Goal: Transaction & Acquisition: Purchase product/service

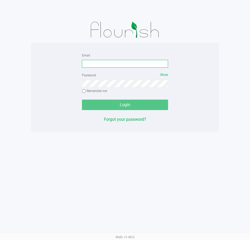
click at [124, 61] on input "Email" at bounding box center [125, 64] width 86 height 8
type input "[EMAIL_ADDRESS][DOMAIN_NAME]"
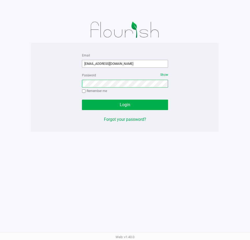
click at [82, 99] on button "Login" at bounding box center [125, 104] width 86 height 10
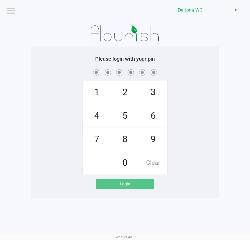
click at [164, 71] on span at bounding box center [125, 72] width 180 height 8
checkbox input "true"
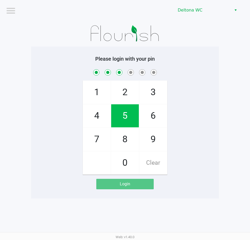
checkbox input "true"
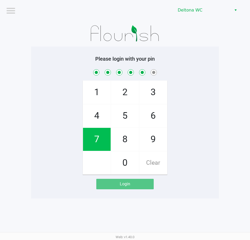
checkbox input "true"
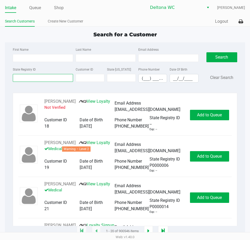
click at [51, 81] on input "State Registry ID" at bounding box center [43, 78] width 60 height 8
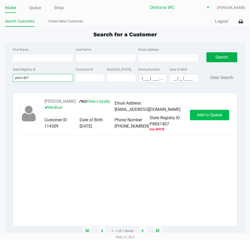
type input "p9rx1407"
click at [208, 120] on button "Add to Queue" at bounding box center [209, 115] width 39 height 10
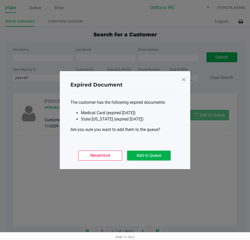
click at [212, 115] on ngb-modal-window "Expired Document The customer has the following expired documents: Medical Card…" at bounding box center [125, 120] width 250 height 240
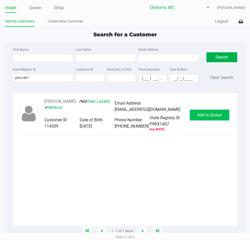
click at [201, 117] on span "Add to Queue" at bounding box center [209, 114] width 25 height 5
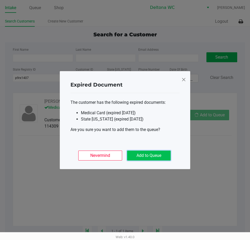
click at [154, 154] on button "Add to Queue" at bounding box center [149, 155] width 44 height 10
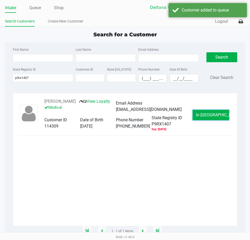
click at [209, 117] on span "In [GEOGRAPHIC_DATA]" at bounding box center [218, 114] width 44 height 5
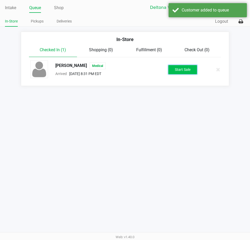
click at [183, 70] on button "Start Sale" at bounding box center [182, 69] width 29 height 9
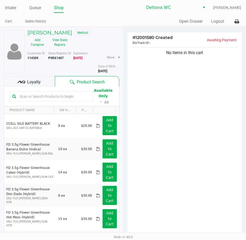
click at [56, 58] on b "P9RX1407" at bounding box center [55, 58] width 15 height 4
copy b "P9RX1407"
click at [72, 32] on h5 "[PERSON_NAME]" at bounding box center [49, 32] width 45 height 6
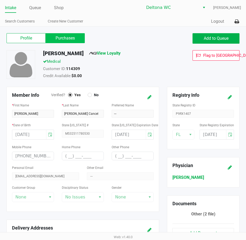
click at [71, 35] on label "Purchases" at bounding box center [65, 38] width 39 height 10
click at [0, 0] on 1 "Purchases" at bounding box center [0, 0] width 0 height 0
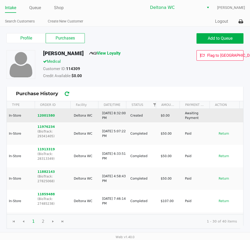
click at [36, 112] on td "12001580" at bounding box center [53, 116] width 36 height 14
click at [40, 114] on button "12001580" at bounding box center [45, 115] width 17 height 5
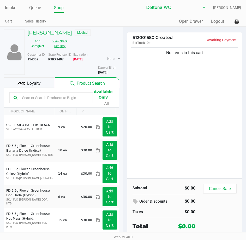
click at [63, 42] on button "View State Registry" at bounding box center [58, 43] width 22 height 13
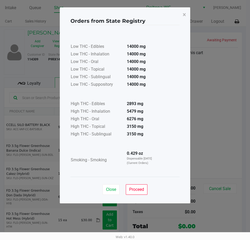
click at [148, 192] on div "Close Proceed" at bounding box center [124, 186] width 109 height 21
click at [146, 191] on button "Proceed" at bounding box center [137, 189] width 22 height 10
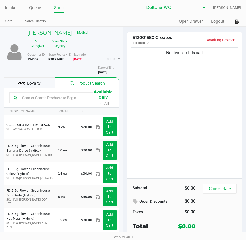
click at [177, 132] on div "No items in this cart" at bounding box center [184, 112] width 115 height 132
click at [52, 97] on input "text" at bounding box center [54, 98] width 69 height 8
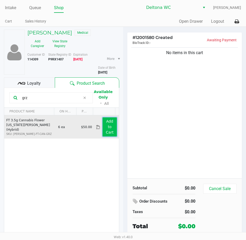
click at [107, 128] on app-button-loader "Add to Cart" at bounding box center [110, 126] width 8 height 15
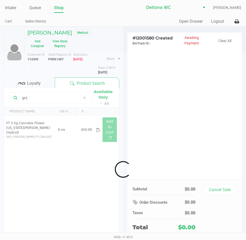
click at [47, 99] on div at bounding box center [123, 169] width 246 height 233
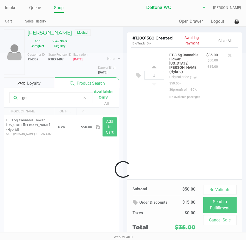
click at [47, 97] on div at bounding box center [123, 169] width 246 height 233
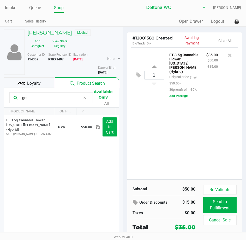
click at [47, 97] on input "grz" at bounding box center [50, 98] width 61 height 8
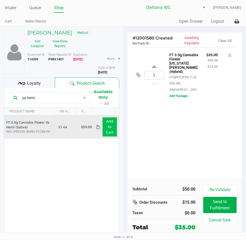
type input "ya hemi"
click at [106, 128] on app-button-loader "Add to Cart" at bounding box center [110, 126] width 8 height 15
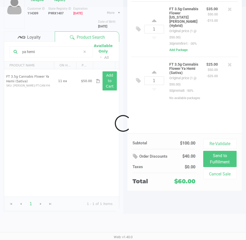
scroll to position [20, 0]
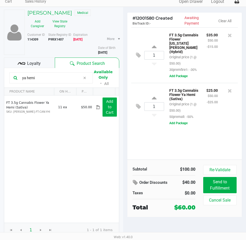
click at [205, 142] on div "1 FT 3.5g Cannabis Flower [US_STATE][PERSON_NAME] (Hybrid) Original price (1 @ …" at bounding box center [184, 93] width 115 height 132
click at [158, 144] on div "1 FT 3.5g Cannabis Flower [US_STATE][PERSON_NAME] (Hybrid) Original price (1 @ …" at bounding box center [184, 93] width 115 height 132
click at [37, 58] on div "Loyalty" at bounding box center [29, 62] width 51 height 10
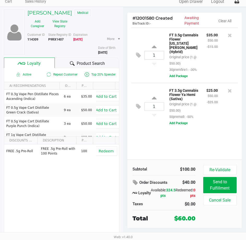
click at [156, 139] on div "1 FT 3.5g Cannabis Flower [US_STATE][PERSON_NAME] (Hybrid) Original price (1 @ …" at bounding box center [184, 93] width 115 height 132
click at [186, 147] on div "1 FT 3.5g Cannabis Flower [US_STATE][PERSON_NAME] (Hybrid) Original price (1 @ …" at bounding box center [184, 93] width 115 height 132
click at [176, 140] on div "1 FT 3.5g Cannabis Flower [US_STATE][PERSON_NAME] (Hybrid) Original price (1 @ …" at bounding box center [184, 93] width 115 height 132
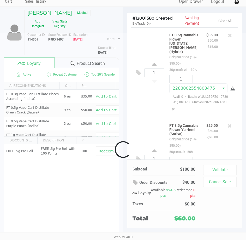
scroll to position [50, 0]
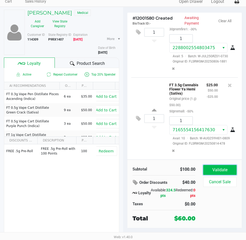
click at [227, 169] on button "Validate" at bounding box center [219, 170] width 33 height 10
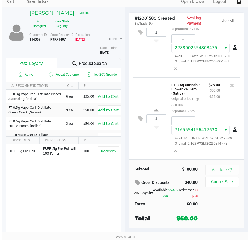
scroll to position [0, 0]
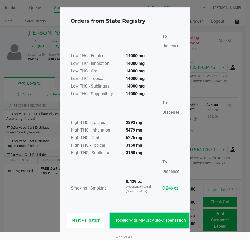
click at [167, 220] on span "Proceed with MMUR Auto-Dispensation" at bounding box center [150, 219] width 72 height 5
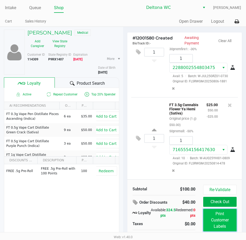
click at [226, 217] on button "Print Customer Labels" at bounding box center [219, 219] width 33 height 22
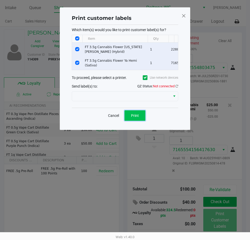
click at [140, 120] on button "Print" at bounding box center [134, 115] width 21 height 10
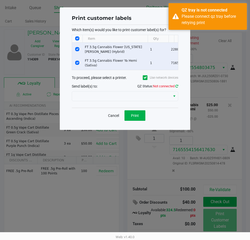
click at [177, 88] on icon at bounding box center [176, 85] width 3 height 3
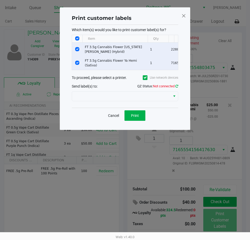
click at [177, 88] on icon at bounding box center [176, 85] width 3 height 3
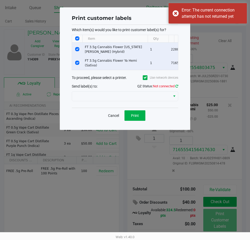
click at [177, 88] on icon at bounding box center [176, 85] width 3 height 3
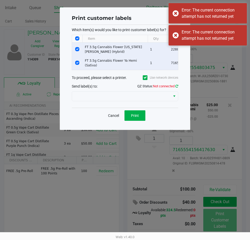
click at [177, 88] on icon at bounding box center [176, 85] width 3 height 3
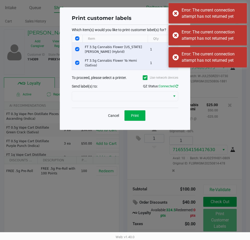
click at [177, 88] on icon at bounding box center [176, 85] width 3 height 3
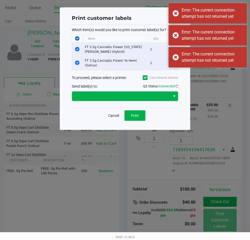
click at [168, 101] on span at bounding box center [121, 95] width 98 height 9
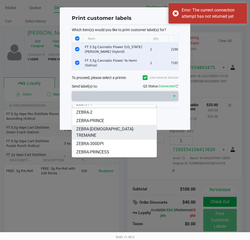
scroll to position [6, 0]
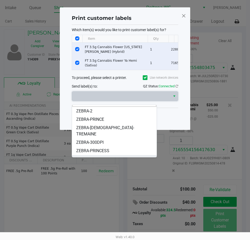
click at [115, 155] on li "ZEBRA-[GEOGRAPHIC_DATA]" at bounding box center [114, 159] width 85 height 8
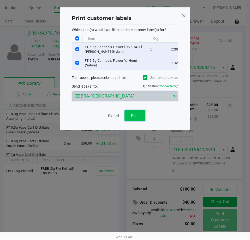
click at [136, 121] on button "Print" at bounding box center [134, 115] width 21 height 10
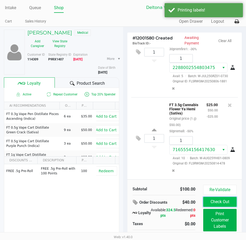
click at [221, 201] on button "Check Out" at bounding box center [219, 201] width 33 height 10
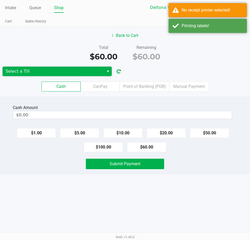
click at [104, 71] on span "Select a Till" at bounding box center [54, 71] width 102 height 9
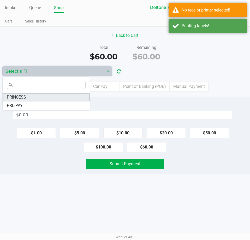
click at [56, 97] on li "PRINCESS" at bounding box center [46, 97] width 87 height 8
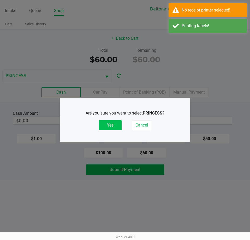
click at [116, 129] on button "Yes" at bounding box center [110, 125] width 23 height 10
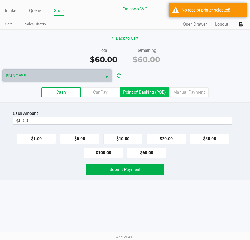
click at [160, 92] on label "Point of Banking (POB)" at bounding box center [145, 92] width 50 height 10
click at [0, 0] on 7 "Point of Banking (POB)" at bounding box center [0, 0] width 0 height 0
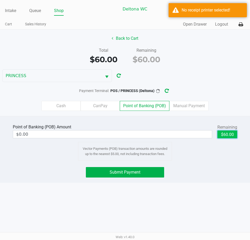
click at [228, 133] on button "$60.00" at bounding box center [227, 134] width 20 height 8
type input "$60.00"
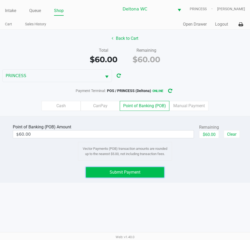
click at [133, 170] on span "Submit Payment" at bounding box center [125, 171] width 31 height 5
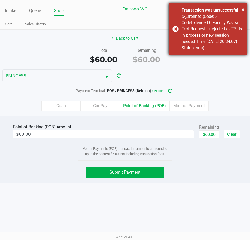
click at [216, 44] on div "&{ErrorInfo:{Code:5 CodeExtended:0 Facility:WsTsi Text:Request is rejected as T…" at bounding box center [212, 32] width 61 height 38
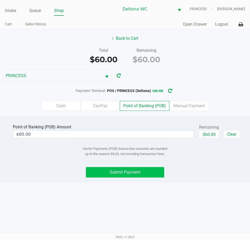
click at [123, 176] on button "Submit Payment" at bounding box center [125, 172] width 78 height 10
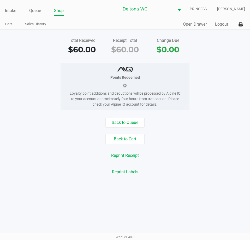
click at [217, 27] on div "Quick Sale Open Drawer Logout" at bounding box center [185, 25] width 120 height 10
click at [220, 26] on button "Logout" at bounding box center [221, 24] width 13 height 6
